Goal: Task Accomplishment & Management: Manage account settings

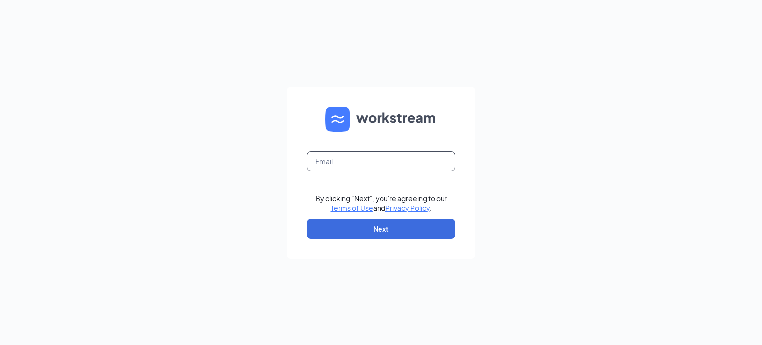
click at [395, 163] on input "text" at bounding box center [381, 161] width 149 height 20
type input "[EMAIL_ADDRESS][DOMAIN_NAME]"
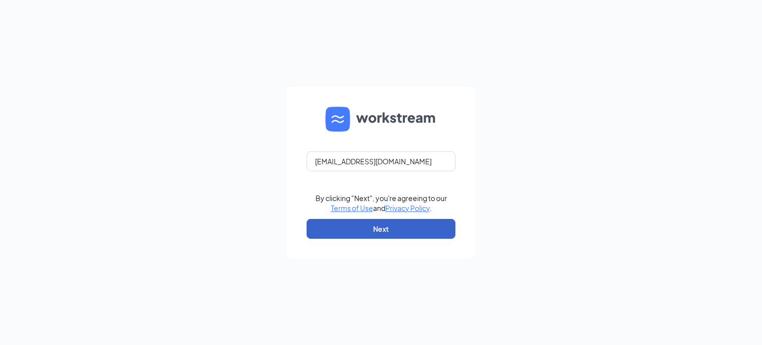
click at [390, 228] on button "Next" at bounding box center [381, 229] width 149 height 20
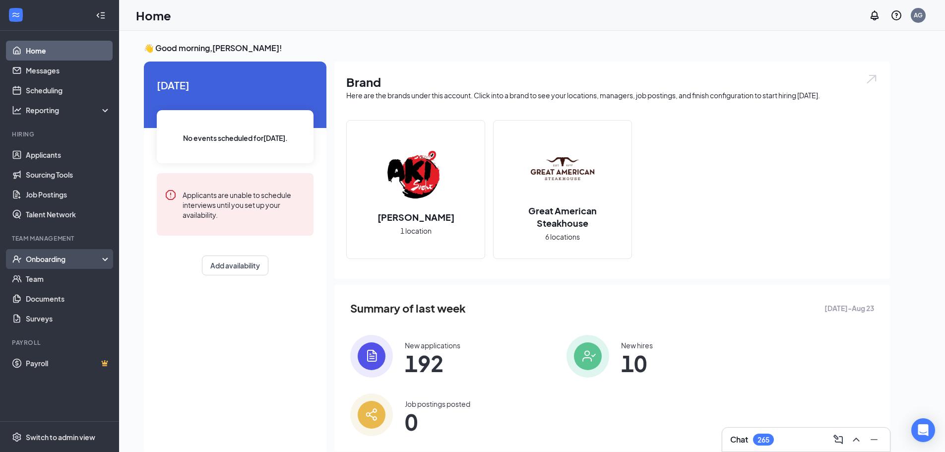
click at [91, 267] on div "Onboarding" at bounding box center [59, 259] width 119 height 20
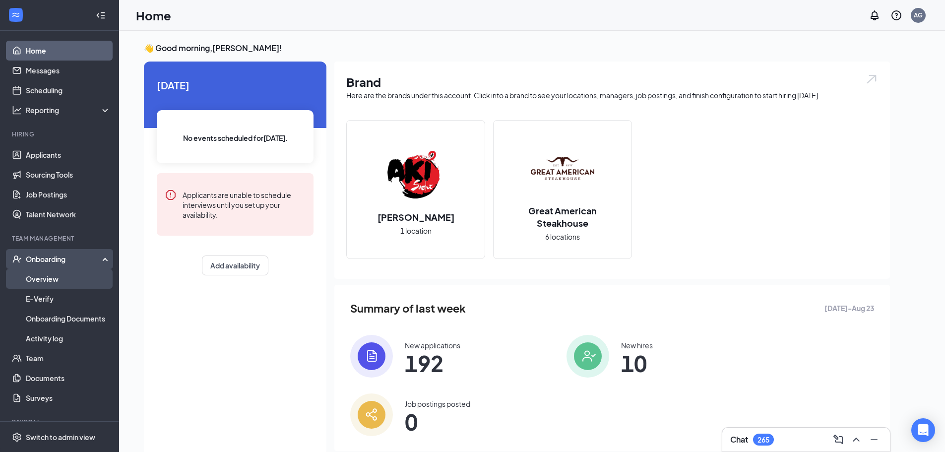
click at [76, 275] on link "Overview" at bounding box center [68, 279] width 85 height 20
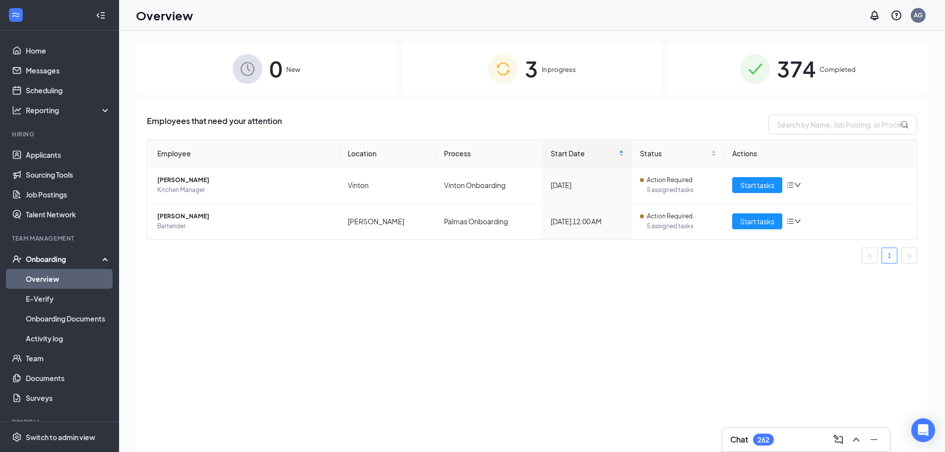
click at [762, 71] on span "374" at bounding box center [796, 69] width 39 height 34
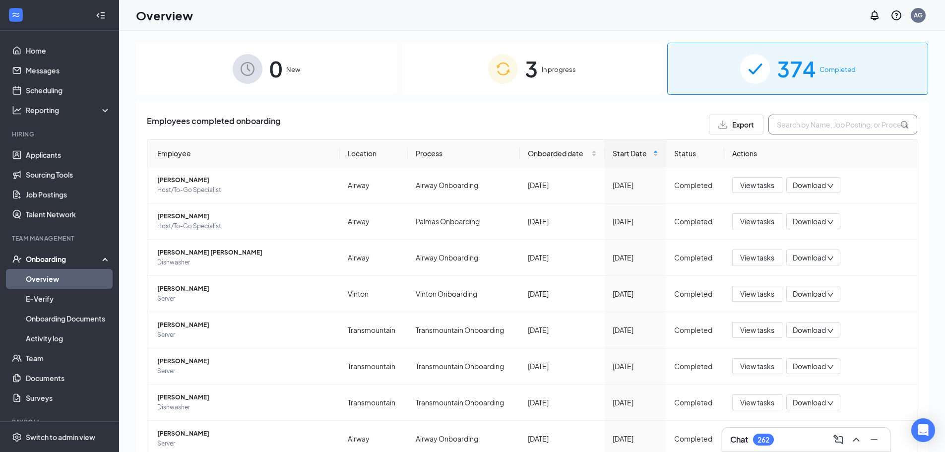
click at [762, 124] on input "text" at bounding box center [843, 125] width 149 height 20
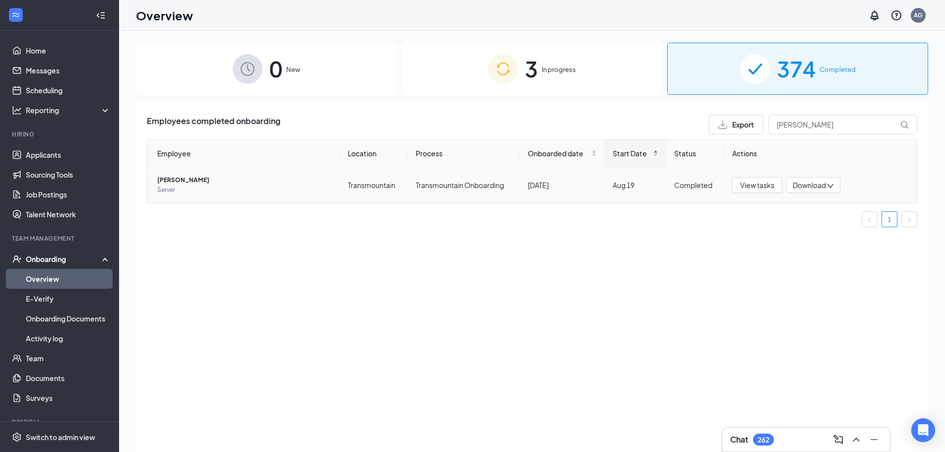
click at [762, 183] on span "Download" at bounding box center [809, 185] width 33 height 10
click at [762, 233] on div "Download files" at bounding box center [846, 232] width 107 height 12
click at [196, 198] on td "[PERSON_NAME] Server" at bounding box center [243, 185] width 193 height 36
click at [200, 193] on span "Server" at bounding box center [244, 190] width 175 height 10
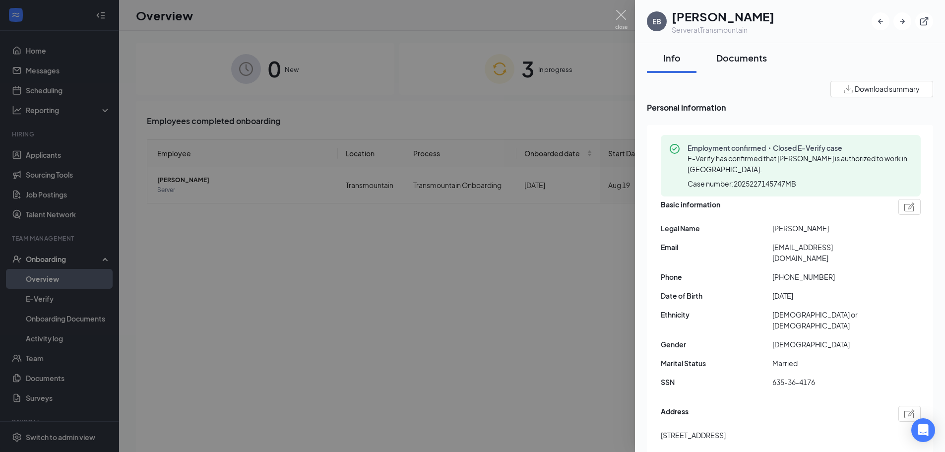
click at [756, 64] on button "Documents" at bounding box center [742, 58] width 70 height 30
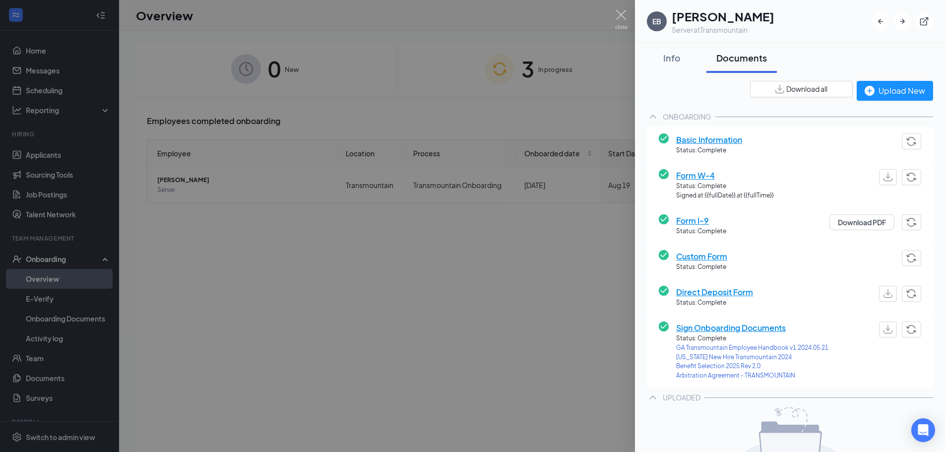
click at [537, 126] on div at bounding box center [472, 226] width 945 height 452
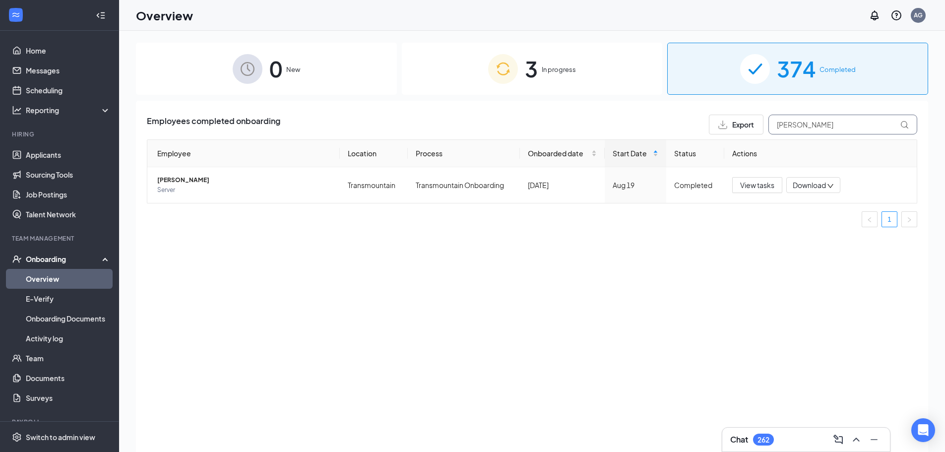
drag, startPoint x: 822, startPoint y: 125, endPoint x: 672, endPoint y: 112, distance: 150.4
click at [672, 112] on div "Employees completed onboarding Export [PERSON_NAME] Employee Location Process O…" at bounding box center [532, 289] width 793 height 376
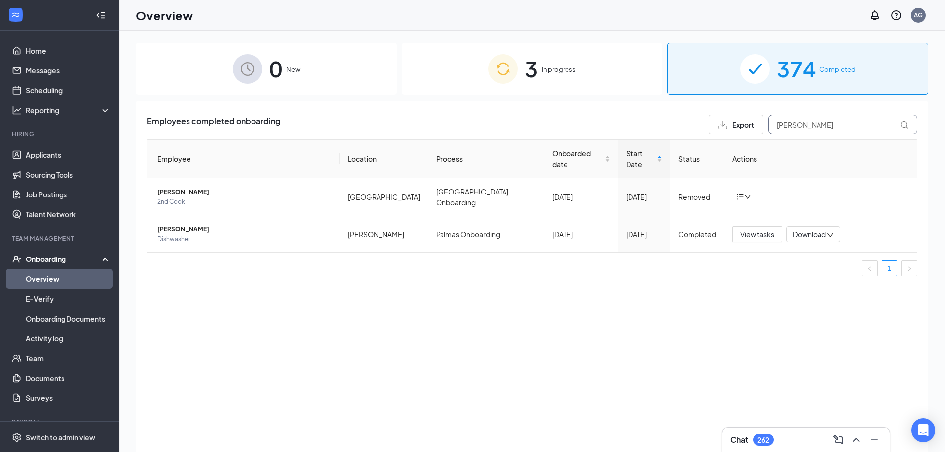
drag, startPoint x: 859, startPoint y: 124, endPoint x: 698, endPoint y: 125, distance: 160.3
click at [698, 125] on div "Employees completed onboarding Export [PERSON_NAME]" at bounding box center [532, 125] width 771 height 20
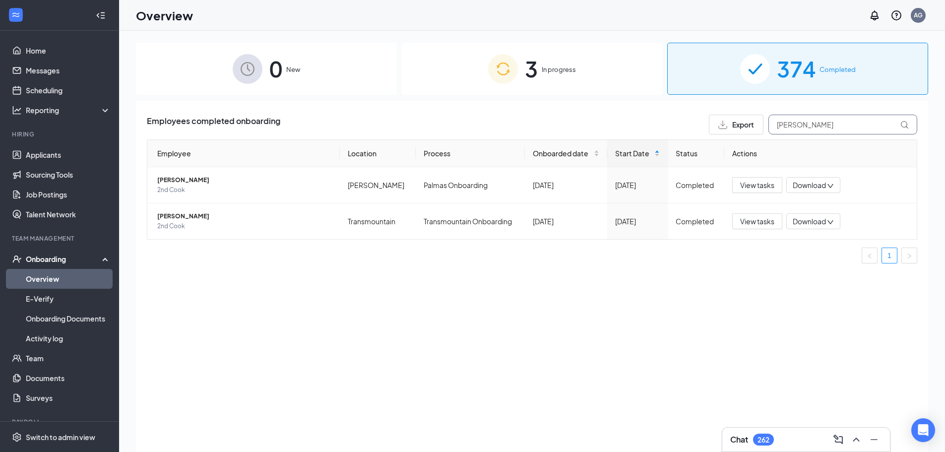
drag, startPoint x: 855, startPoint y: 121, endPoint x: 605, endPoint y: 126, distance: 250.2
click at [606, 126] on div "Employees completed onboarding Export [PERSON_NAME]" at bounding box center [532, 125] width 771 height 20
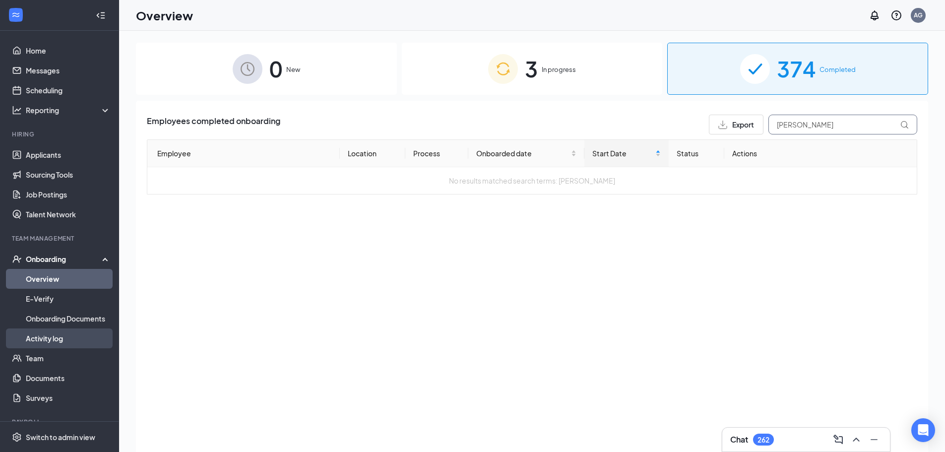
type input "[PERSON_NAME]"
click at [55, 336] on link "Activity log" at bounding box center [68, 339] width 85 height 20
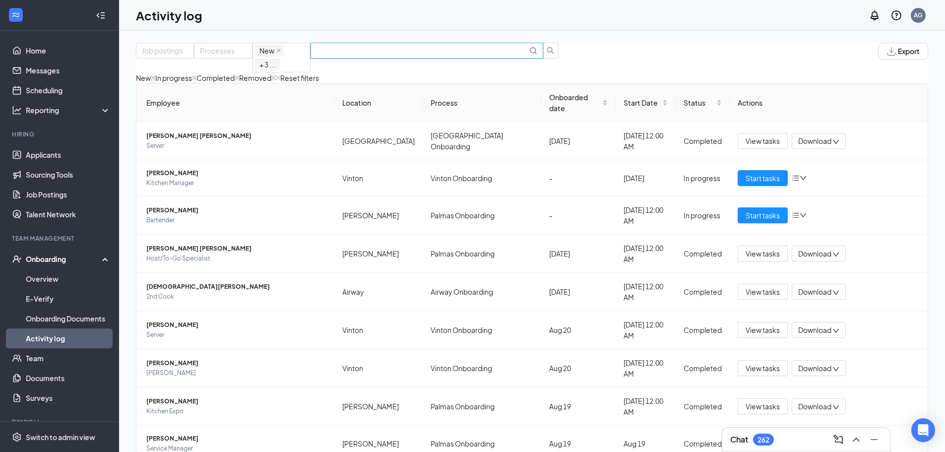
click at [514, 55] on input "text" at bounding box center [422, 50] width 211 height 11
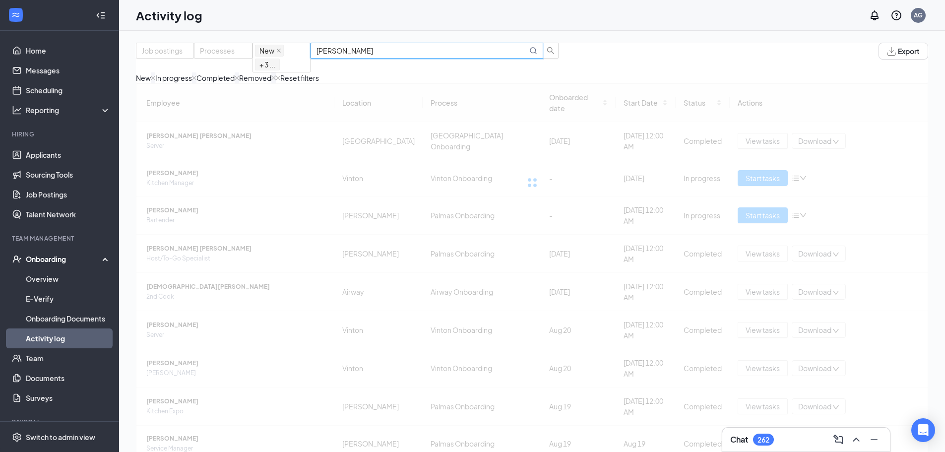
type input "[PERSON_NAME]"
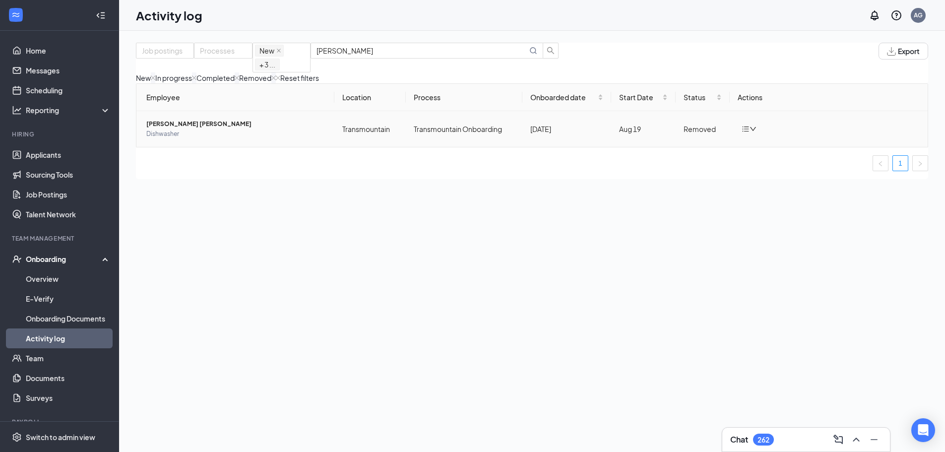
click at [744, 132] on icon "bars" at bounding box center [746, 129] width 6 height 5
click at [637, 179] on div "Employee Location Process Onboarded date Start Date Status Actions [PERSON_NAME…" at bounding box center [532, 131] width 793 height 96
click at [185, 147] on td "[PERSON_NAME] [PERSON_NAME]" at bounding box center [235, 129] width 198 height 36
click at [217, 139] on span "Dishwasher" at bounding box center [236, 134] width 180 height 10
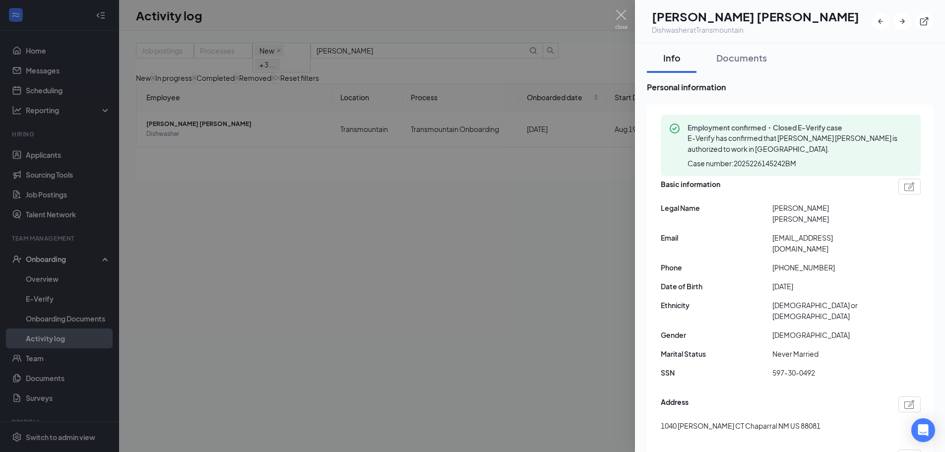
click at [445, 134] on div at bounding box center [472, 226] width 945 height 452
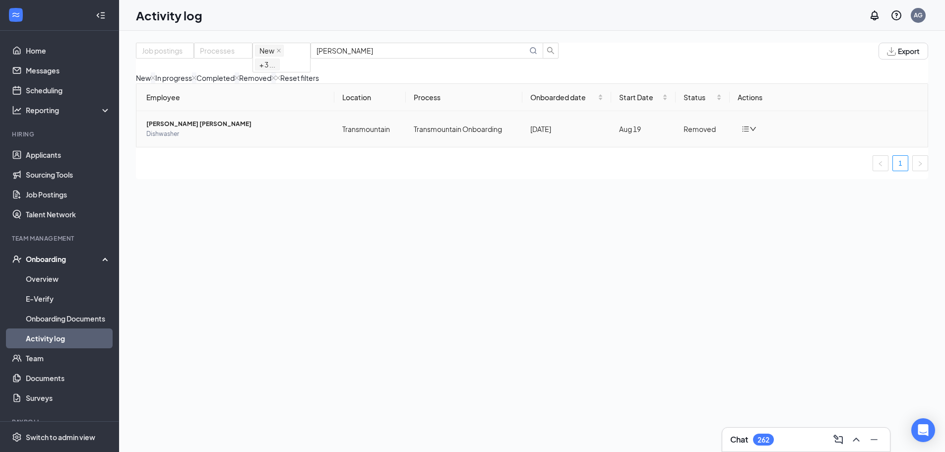
click at [203, 139] on span "Dishwasher" at bounding box center [236, 134] width 180 height 10
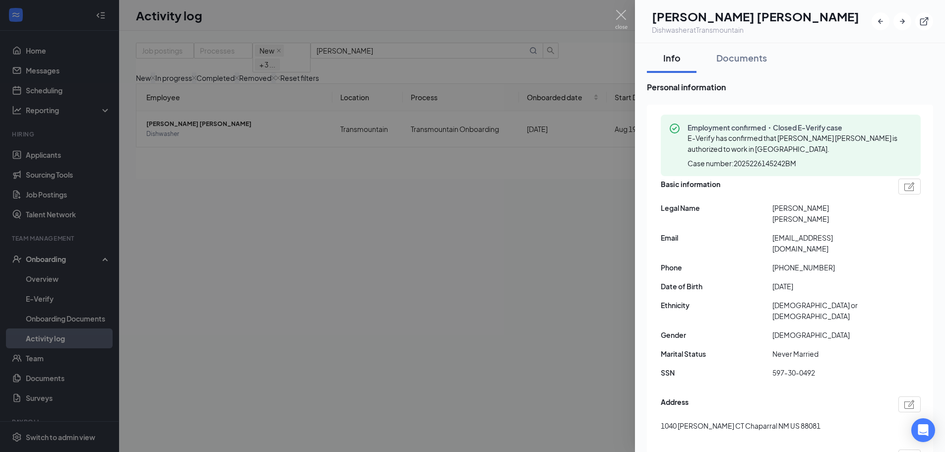
click at [454, 230] on div at bounding box center [472, 226] width 945 height 452
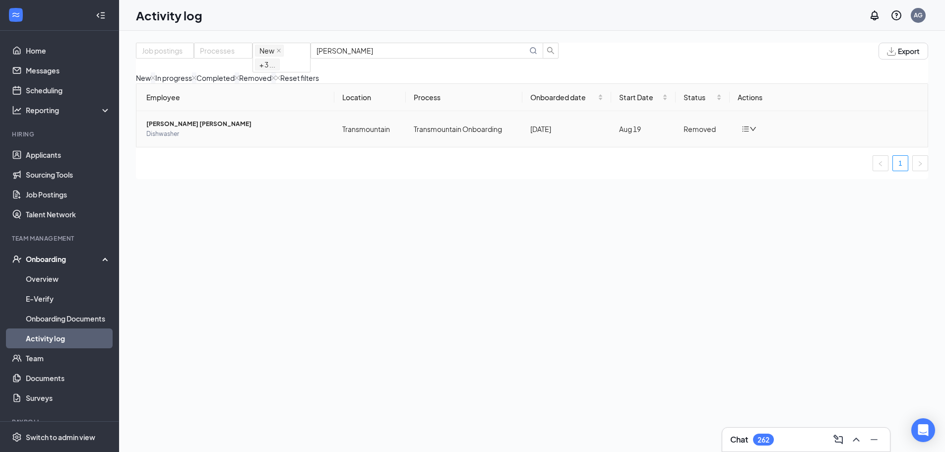
click at [750, 133] on icon "down" at bounding box center [753, 129] width 7 height 7
click at [355, 171] on ul "1" at bounding box center [532, 163] width 793 height 16
click at [466, 135] on td "Transmountain Onboarding" at bounding box center [464, 129] width 117 height 36
click at [752, 133] on icon "down" at bounding box center [753, 129] width 7 height 7
drag, startPoint x: 655, startPoint y: 212, endPoint x: 649, endPoint y: 212, distance: 6.0
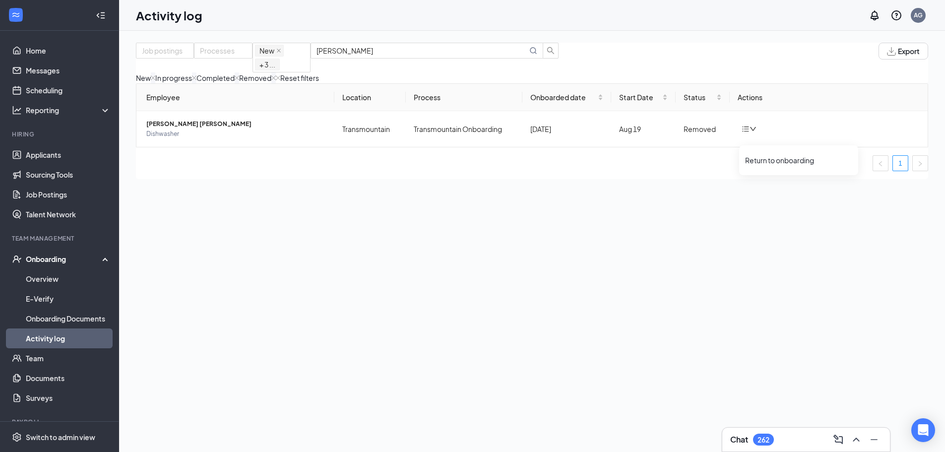
click at [655, 179] on div "Employee Location Process Onboarded date Start Date Status Actions [PERSON_NAME…" at bounding box center [532, 131] width 793 height 96
click at [195, 139] on span "Dishwasher" at bounding box center [236, 134] width 180 height 10
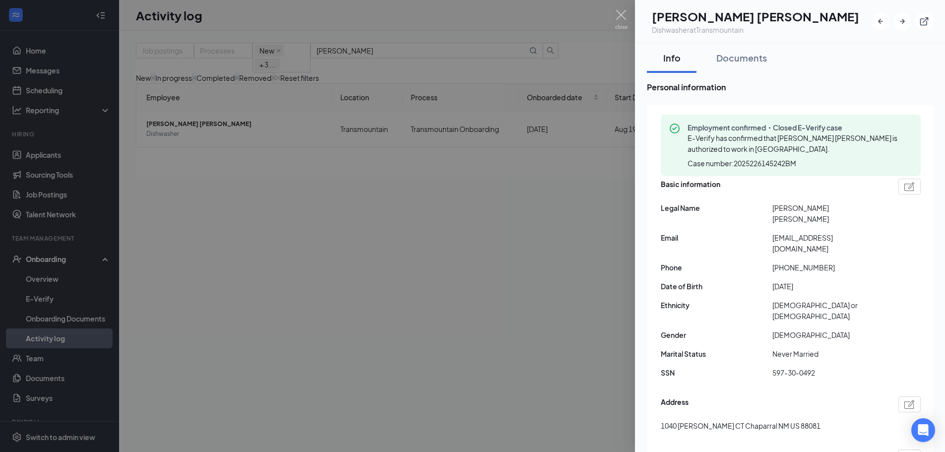
click at [481, 271] on div at bounding box center [472, 226] width 945 height 452
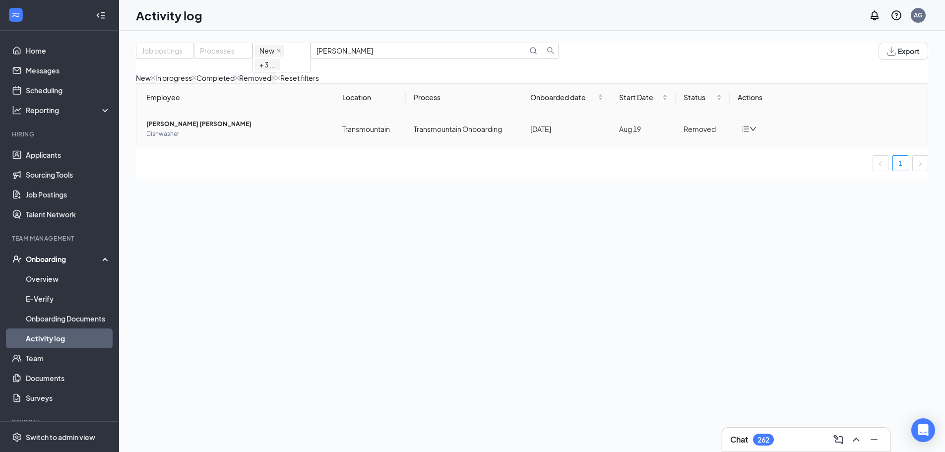
click at [751, 133] on div at bounding box center [749, 129] width 15 height 8
click at [762, 157] on div "Return to onboarding" at bounding box center [798, 160] width 107 height 10
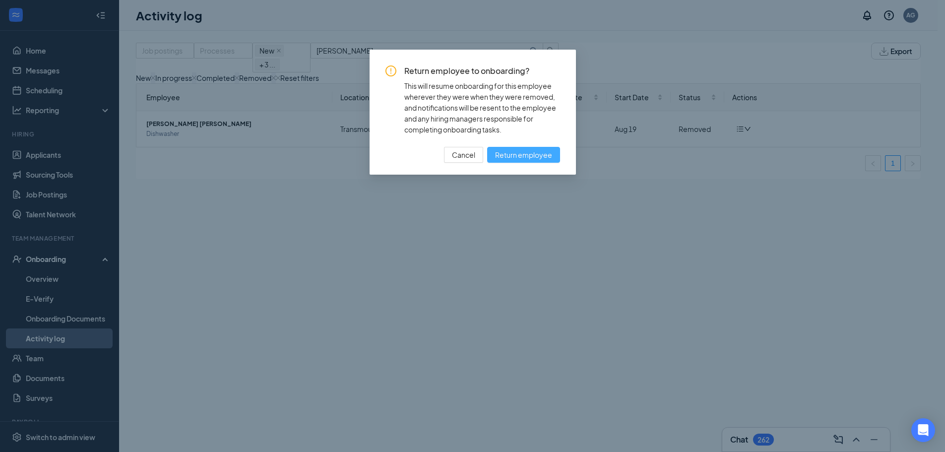
click at [521, 158] on span "Return employee" at bounding box center [523, 154] width 57 height 11
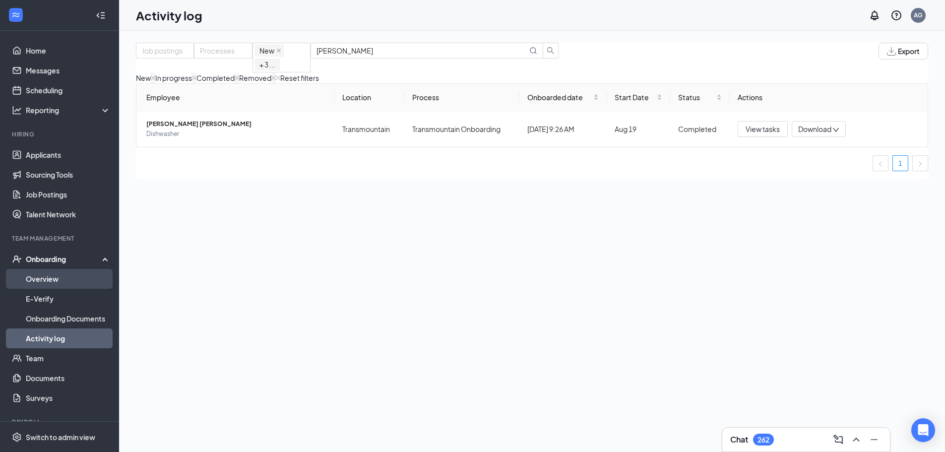
click at [71, 276] on link "Overview" at bounding box center [68, 279] width 85 height 20
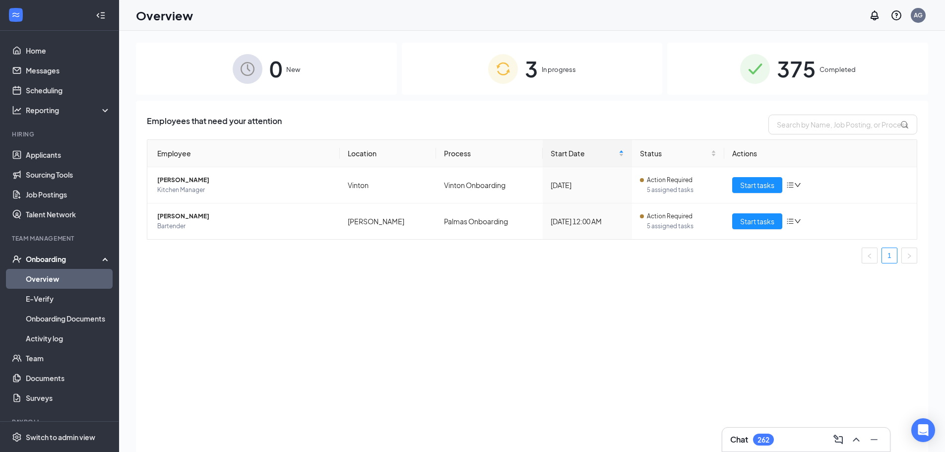
click at [762, 67] on span "Completed" at bounding box center [838, 70] width 36 height 10
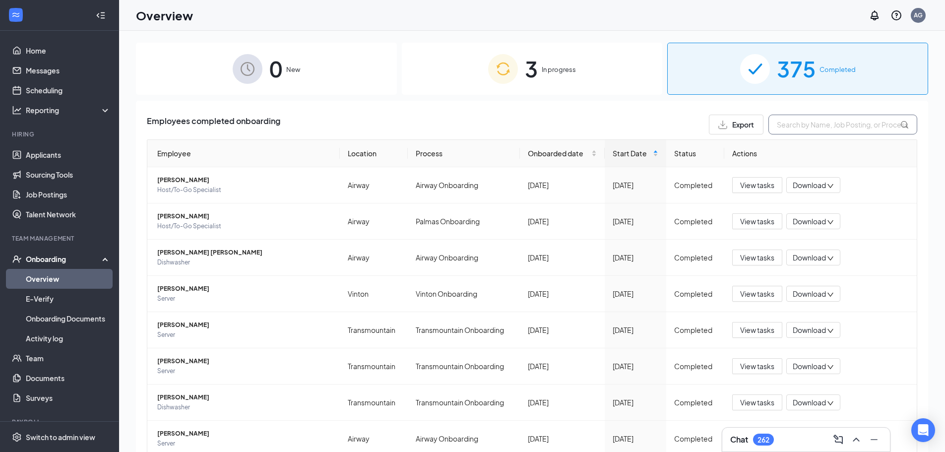
click at [762, 117] on input "text" at bounding box center [843, 125] width 149 height 20
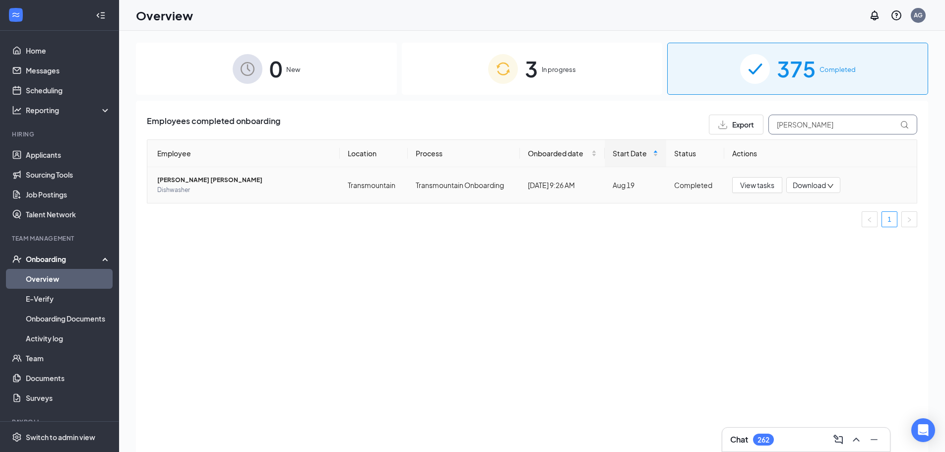
type input "[PERSON_NAME]"
click at [762, 190] on span "Download" at bounding box center [809, 185] width 33 height 10
click at [762, 232] on div "Download files" at bounding box center [846, 232] width 107 height 12
click at [522, 333] on div "Employees completed onboarding Export [PERSON_NAME] Employee Location Process O…" at bounding box center [532, 289] width 793 height 376
click at [293, 188] on span "Dishwasher" at bounding box center [244, 190] width 175 height 10
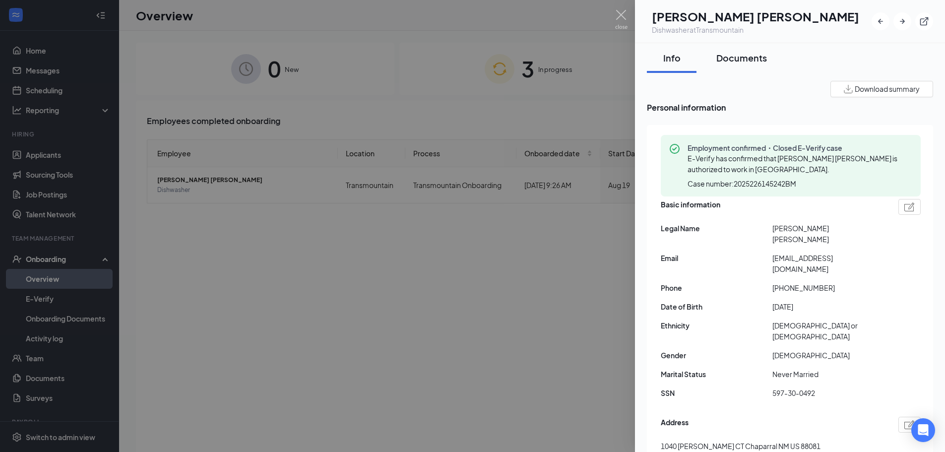
click at [754, 63] on div "Documents" at bounding box center [742, 58] width 51 height 12
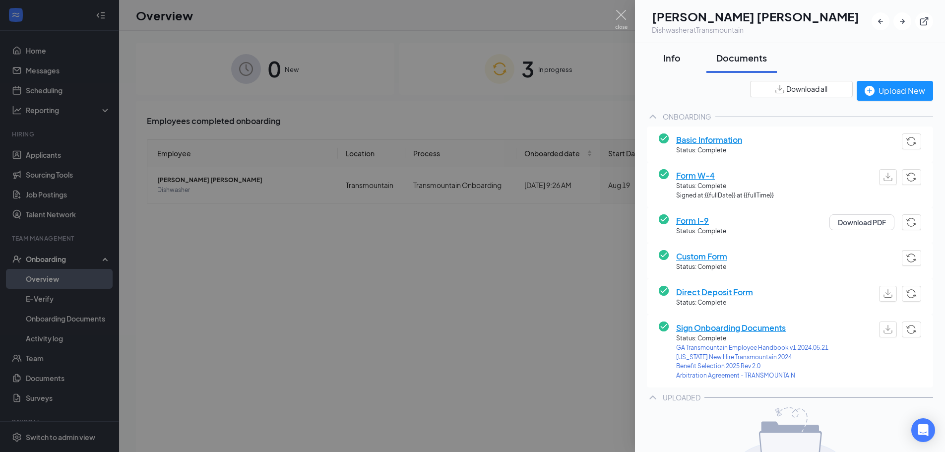
click at [685, 63] on div "Info" at bounding box center [672, 58] width 30 height 12
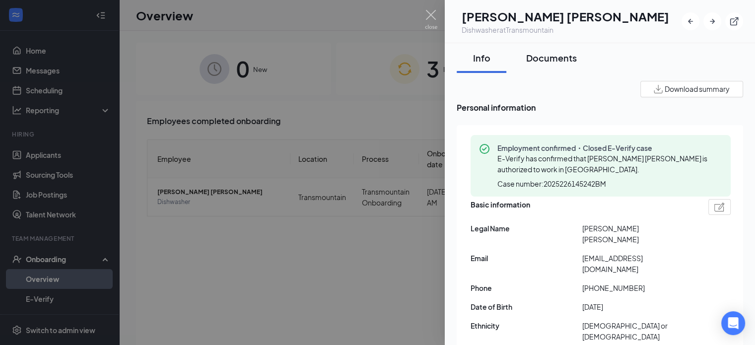
click at [542, 57] on div "Documents" at bounding box center [551, 58] width 51 height 12
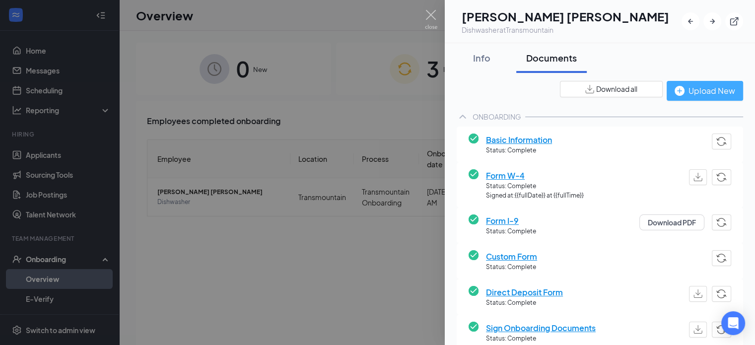
click at [691, 92] on div "Upload New" at bounding box center [705, 90] width 61 height 12
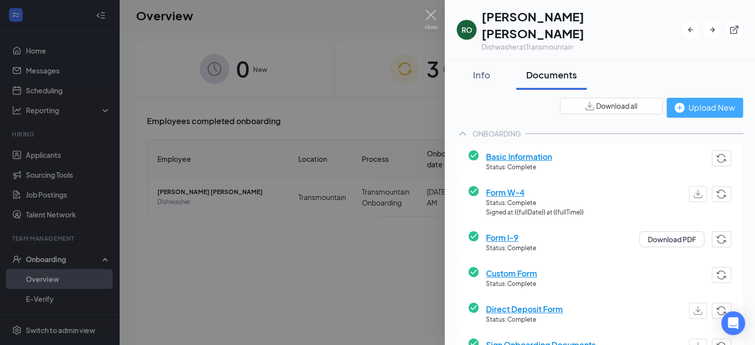
click at [680, 101] on div "Upload New" at bounding box center [705, 107] width 61 height 12
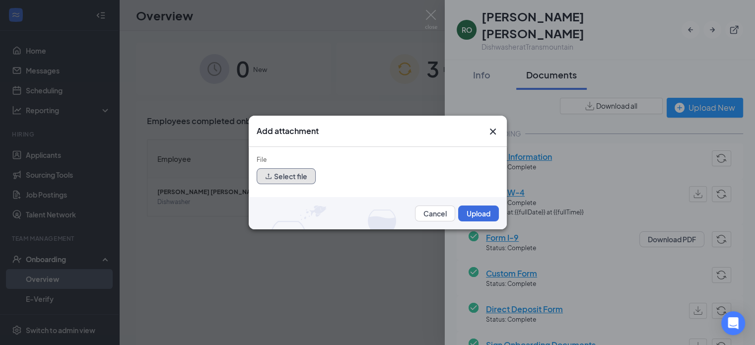
click at [290, 178] on button "Select file" at bounding box center [286, 176] width 59 height 16
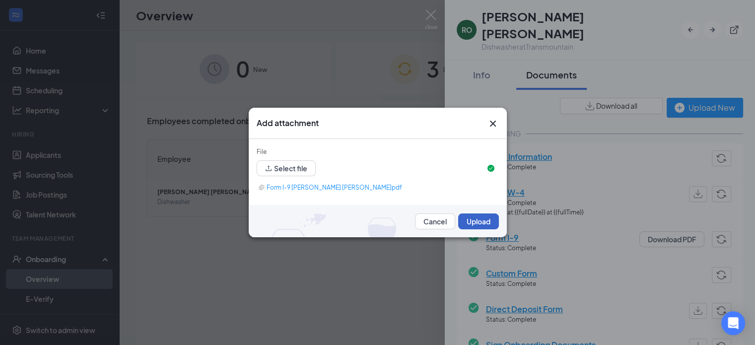
click at [470, 222] on button "Upload" at bounding box center [478, 221] width 41 height 16
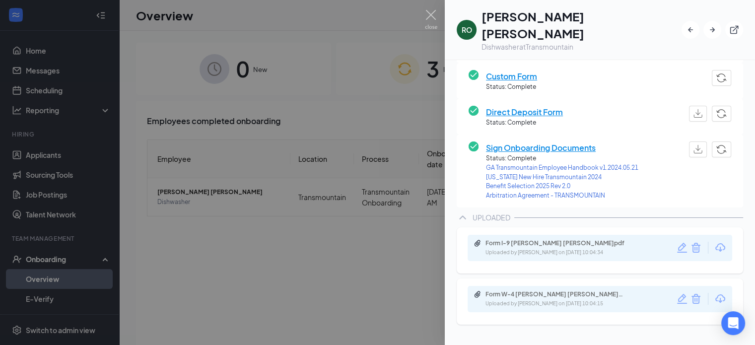
scroll to position [199, 0]
drag, startPoint x: 360, startPoint y: 180, endPoint x: 369, endPoint y: 164, distance: 18.2
click at [360, 180] on div at bounding box center [377, 172] width 755 height 345
